Goal: Transaction & Acquisition: Purchase product/service

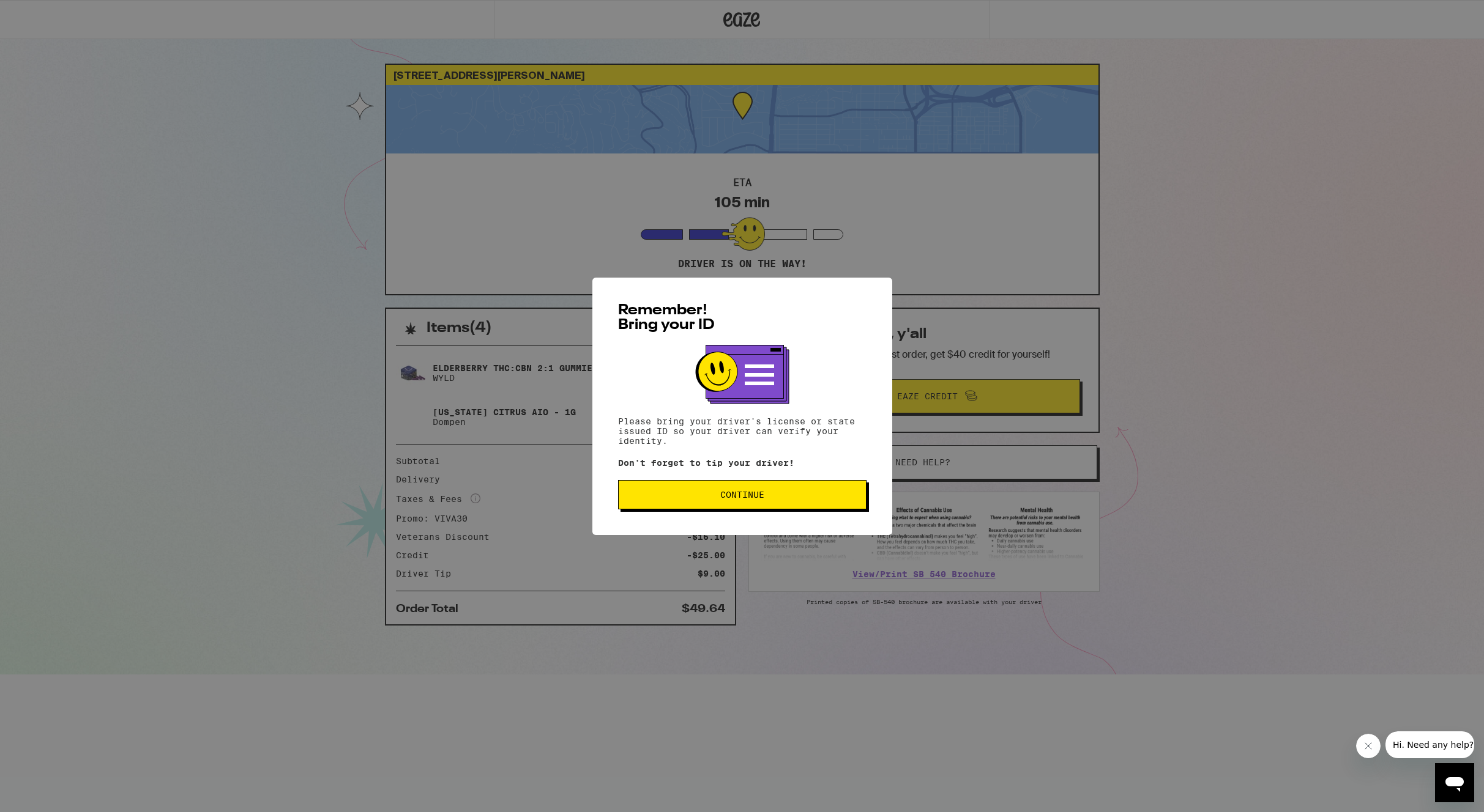
click at [744, 499] on span "Continue" at bounding box center [742, 494] width 44 height 8
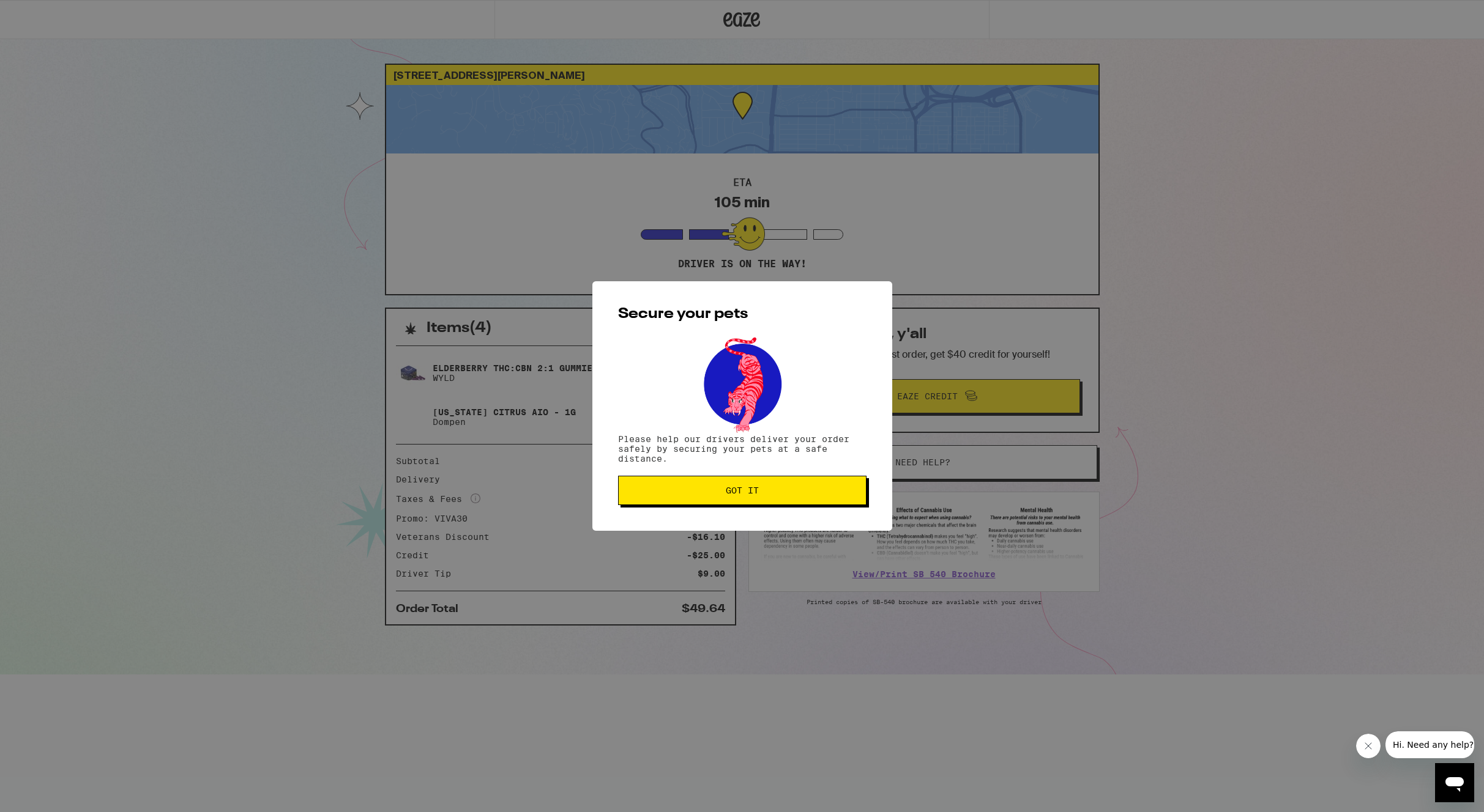
click at [744, 499] on button "Got it" at bounding box center [742, 490] width 249 height 29
